Goal: Task Accomplishment & Management: Use online tool/utility

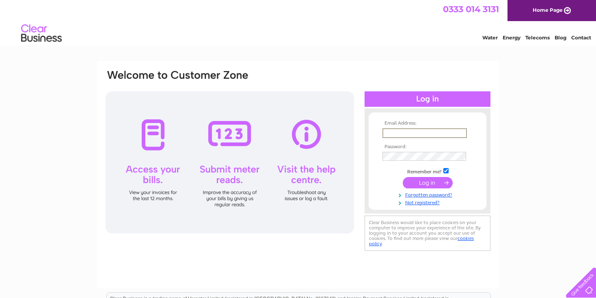
click at [389, 130] on input "text" at bounding box center [424, 133] width 84 height 10
type input "eastlogan123@gmail.com"
click at [426, 182] on input "submit" at bounding box center [428, 182] width 50 height 11
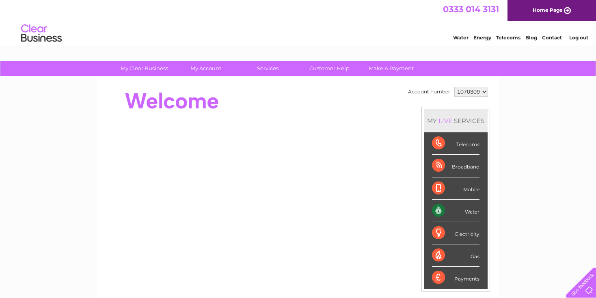
click at [465, 205] on div "Water" at bounding box center [456, 211] width 48 height 22
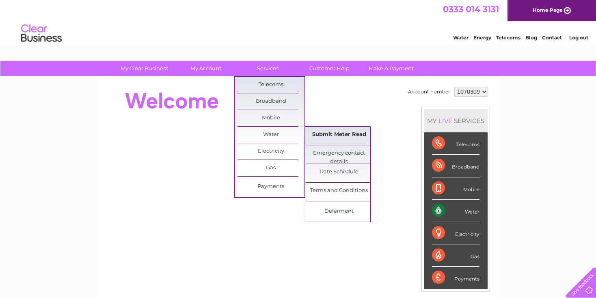
click at [327, 129] on link "Submit Meter Read" at bounding box center [339, 135] width 67 height 16
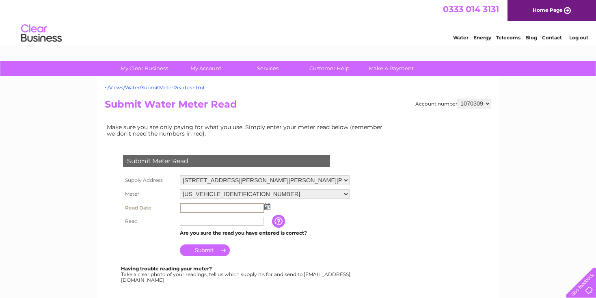
click at [189, 207] on input "text" at bounding box center [222, 208] width 84 height 10
click at [266, 206] on img at bounding box center [267, 206] width 6 height 6
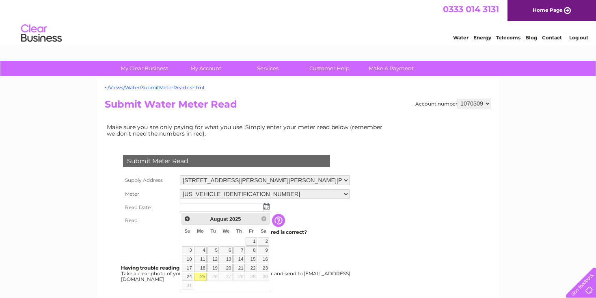
click at [202, 274] on link "25" at bounding box center [200, 277] width 13 height 8
type input "2025/08/25"
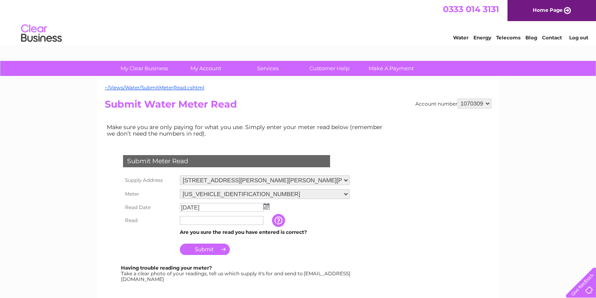
click at [186, 220] on input "text" at bounding box center [222, 220] width 84 height 9
type input "85605"
click at [216, 247] on input "Submit" at bounding box center [205, 249] width 50 height 11
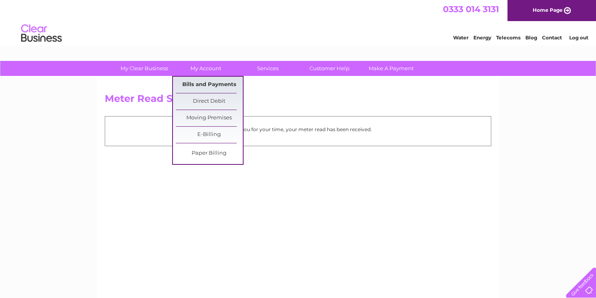
click at [220, 83] on link "Bills and Payments" at bounding box center [209, 85] width 67 height 16
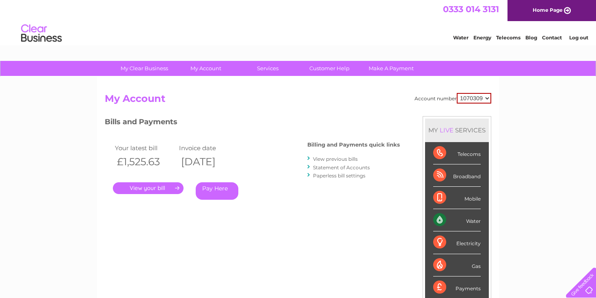
click at [154, 186] on link "." at bounding box center [148, 188] width 71 height 12
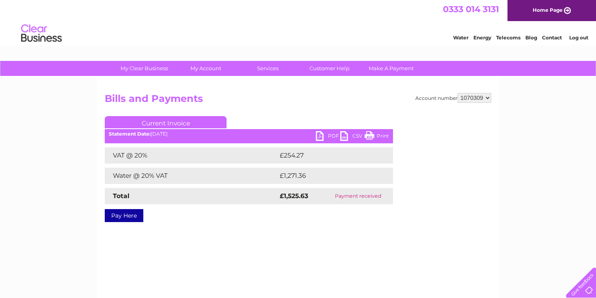
click at [320, 134] on link "PDF" at bounding box center [328, 137] width 24 height 12
click at [585, 35] on link "Log out" at bounding box center [578, 38] width 19 height 6
